Goal: Task Accomplishment & Management: Use online tool/utility

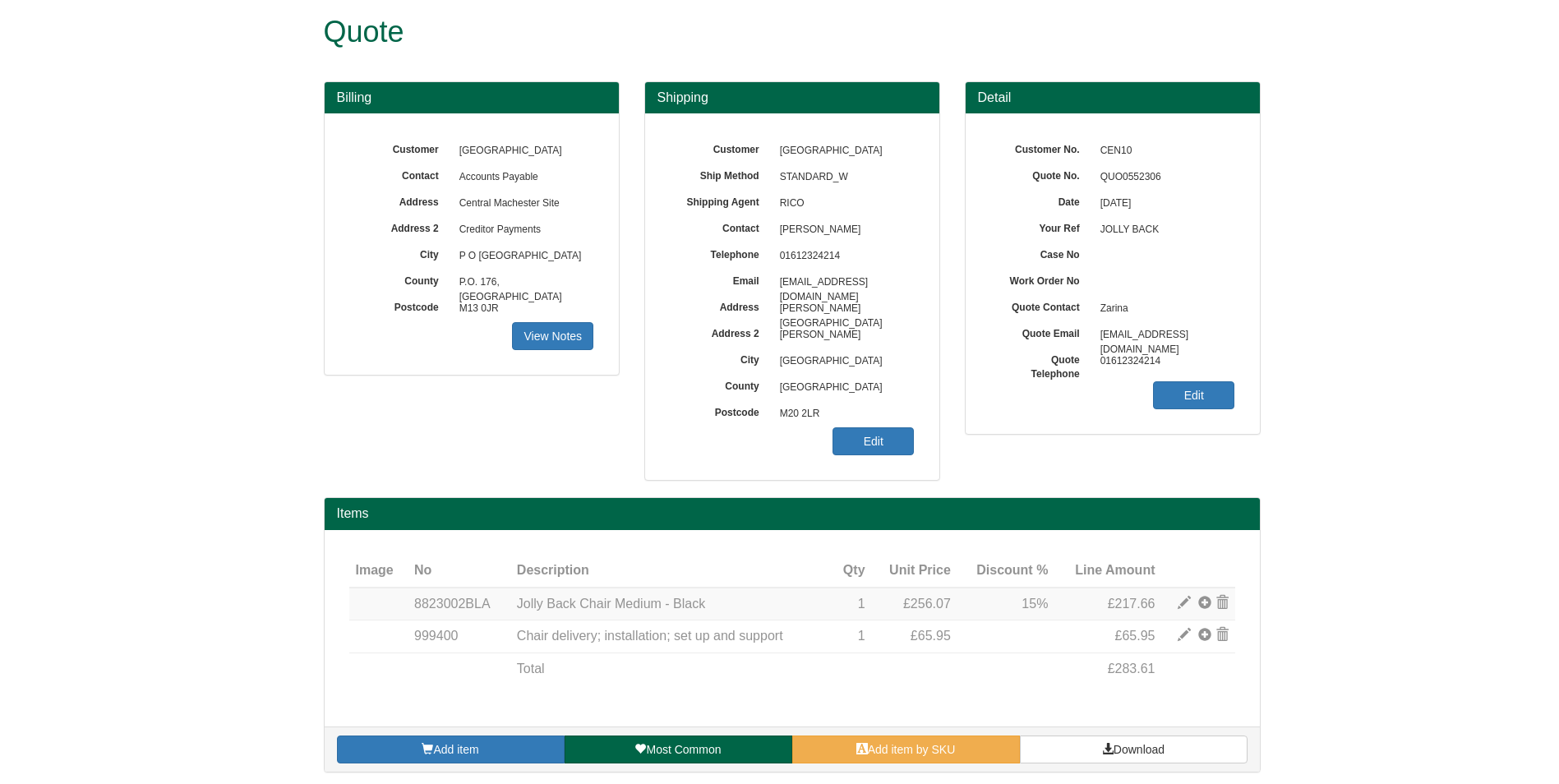
scroll to position [20, 0]
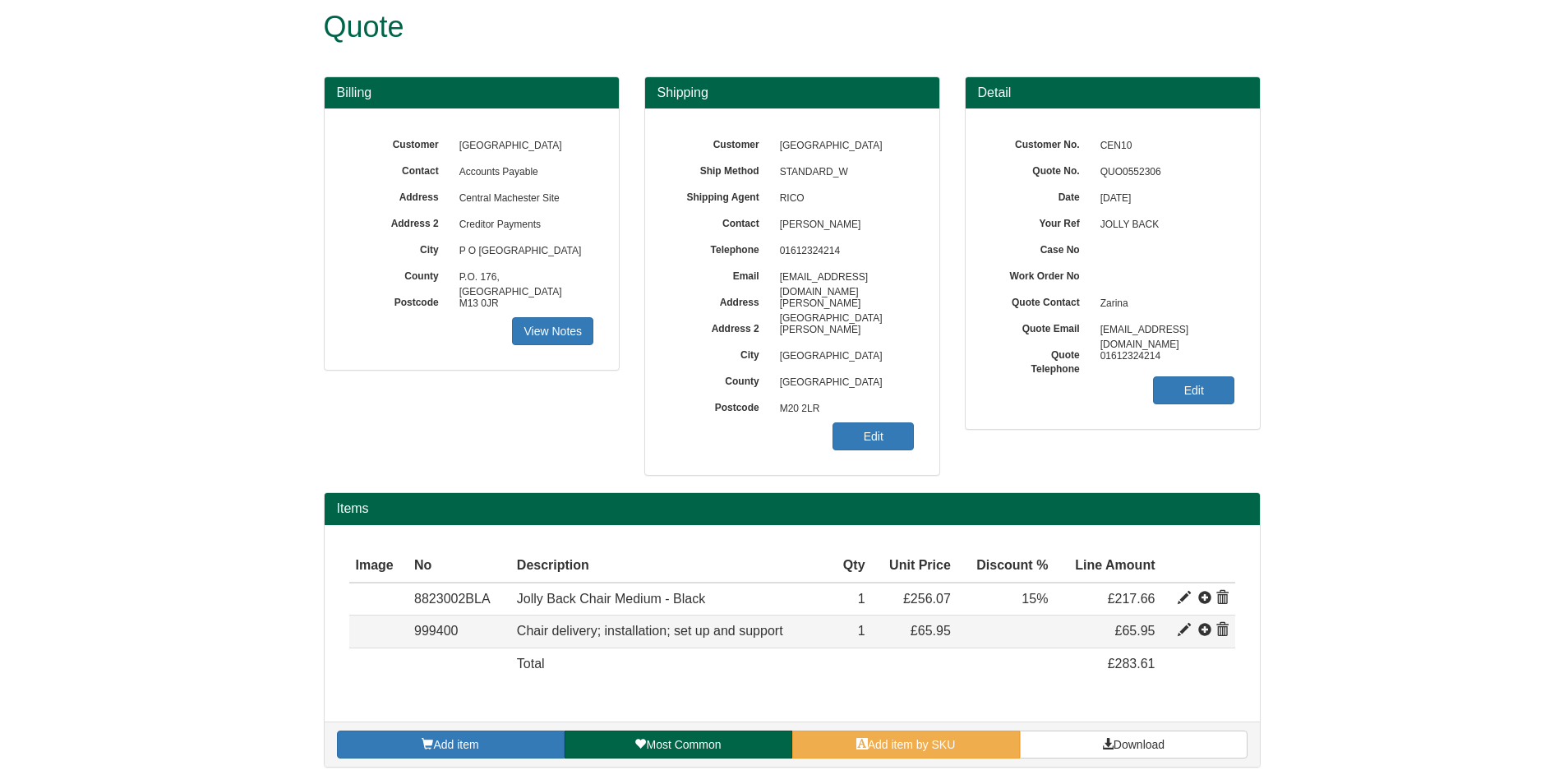
click at [1220, 631] on span at bounding box center [1222, 630] width 13 height 13
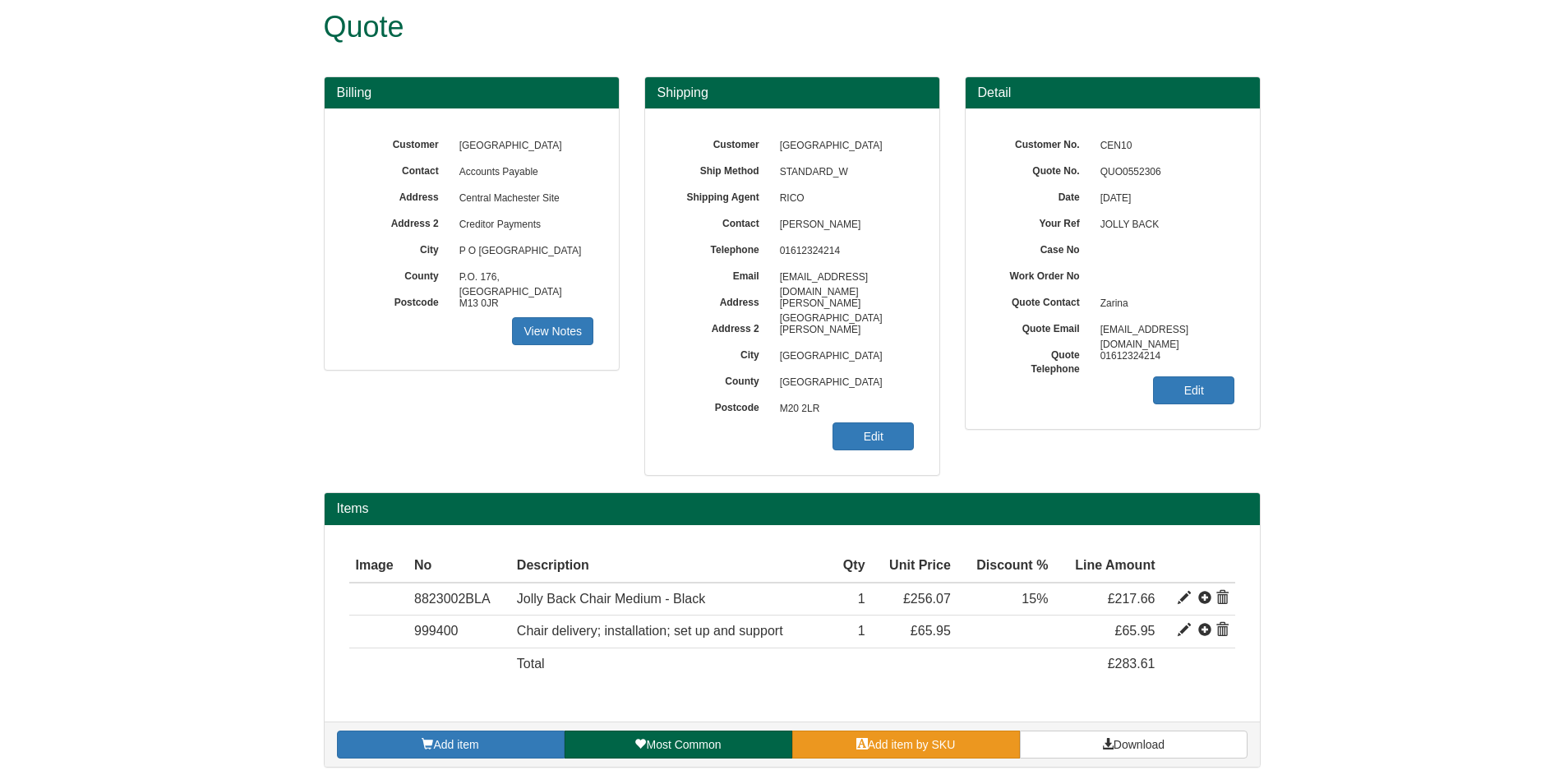
click at [993, 732] on link "Add item by SKU" at bounding box center [906, 744] width 228 height 28
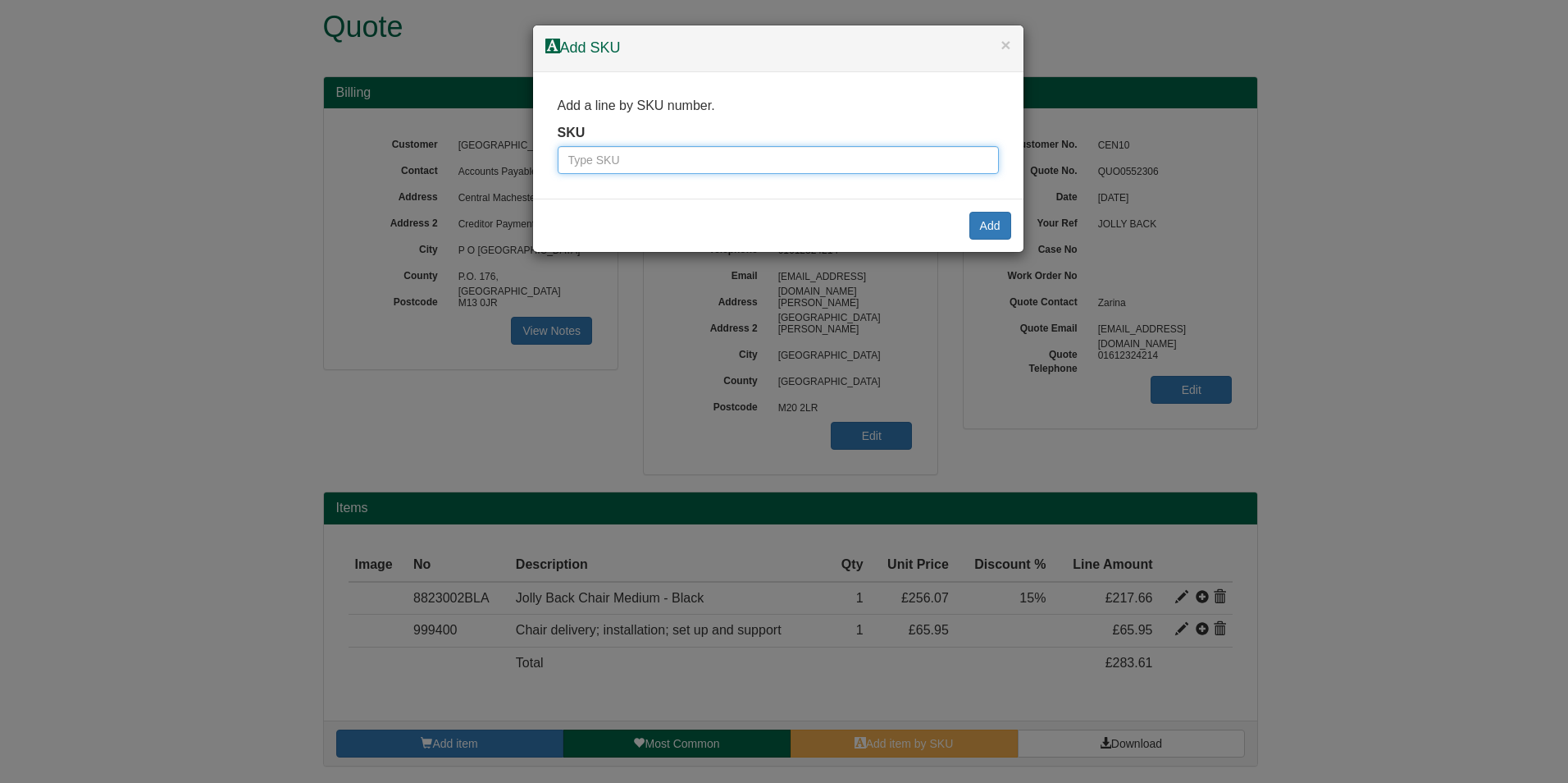
click at [706, 165] on input "text" at bounding box center [778, 160] width 441 height 28
click at [1005, 38] on button "×" at bounding box center [1005, 45] width 10 height 18
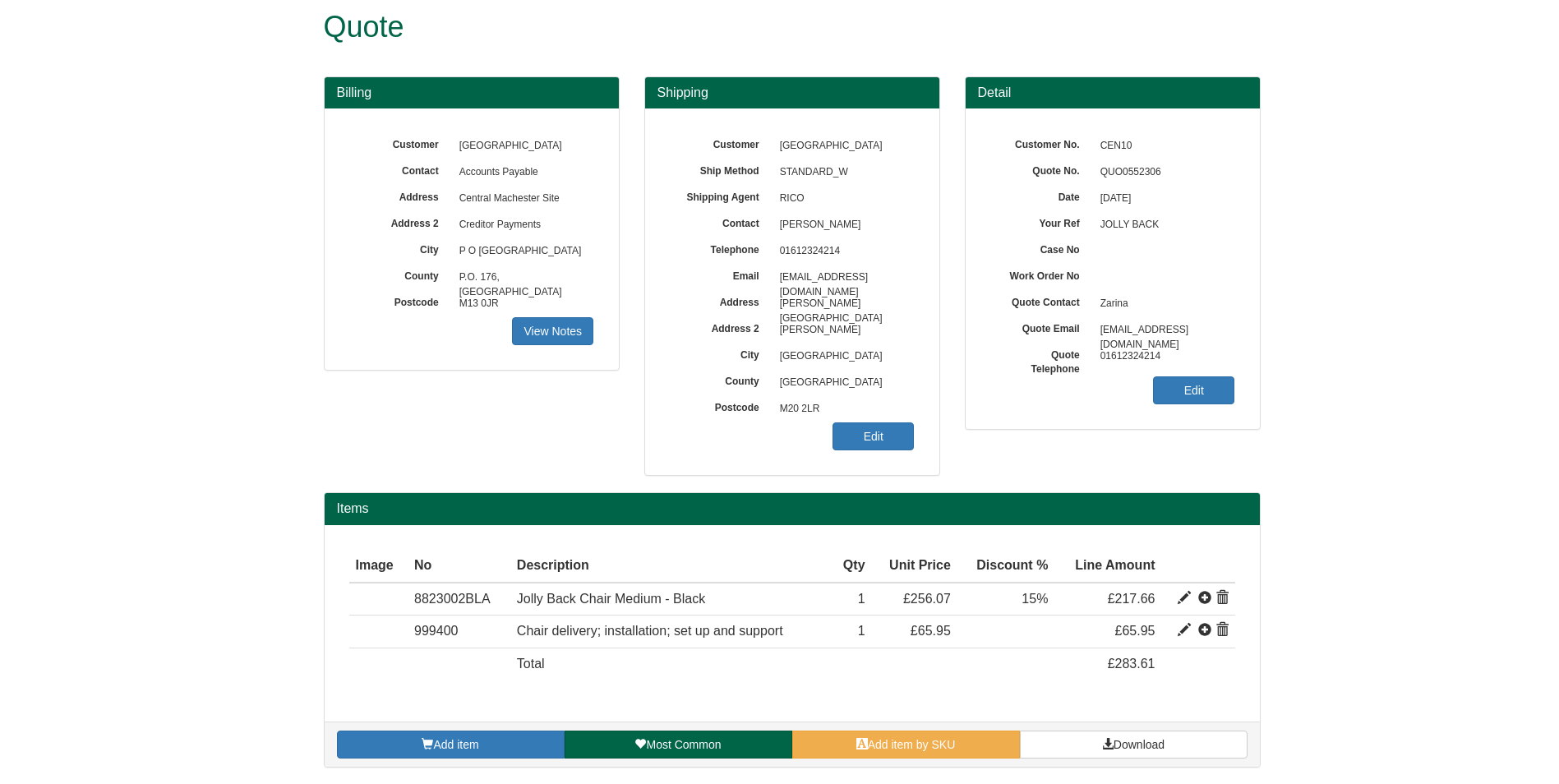
click at [1124, 161] on span "QUO0552306" at bounding box center [1164, 173] width 143 height 26
copy span "QUO0552306"
